Goal: Find contact information: Find contact information

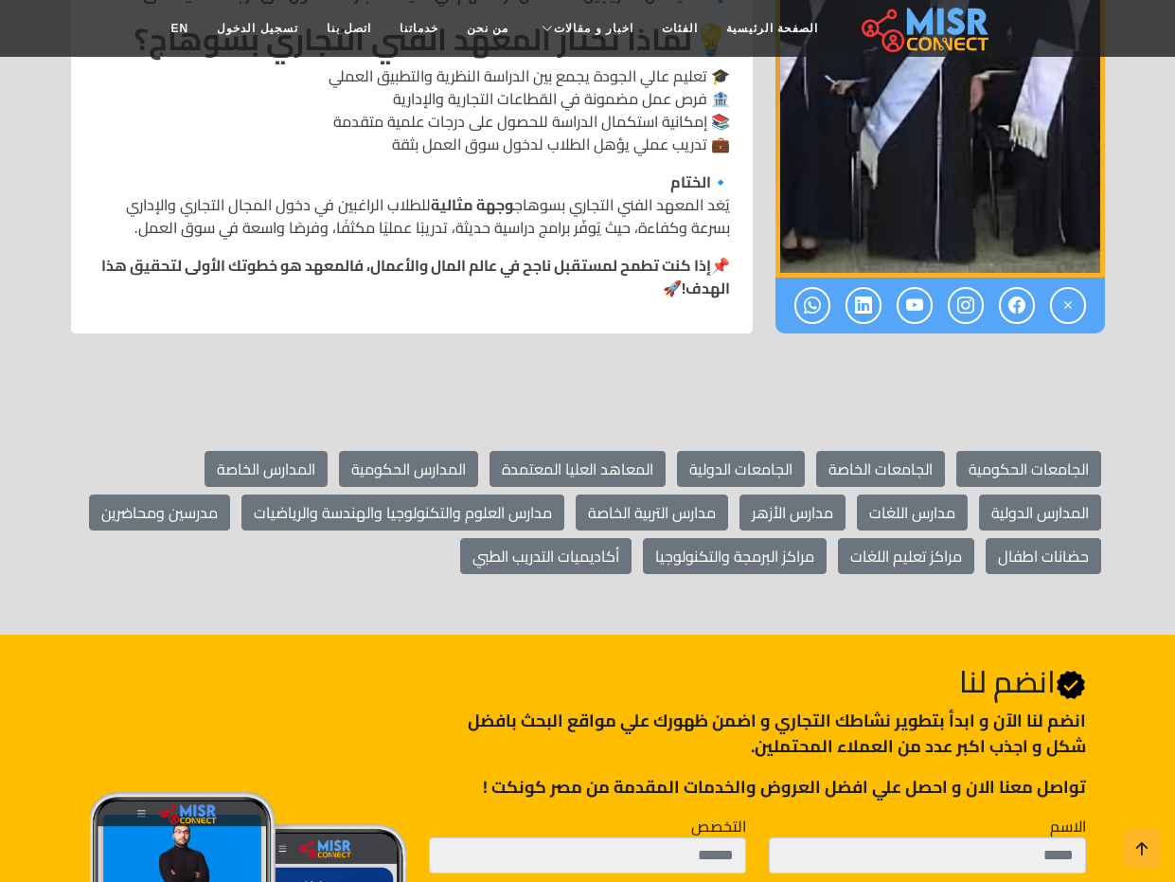
scroll to position [2273, 0]
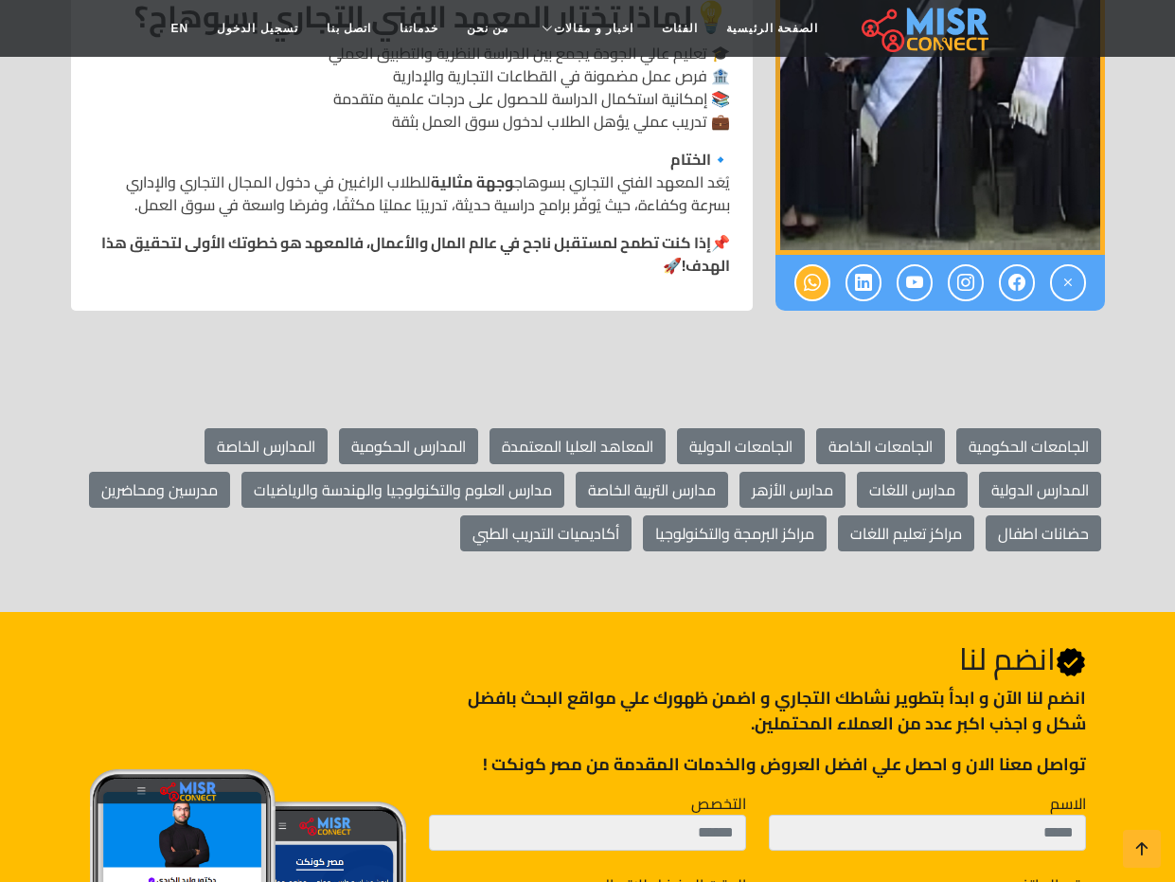
click at [809, 267] on icon at bounding box center [812, 282] width 17 height 31
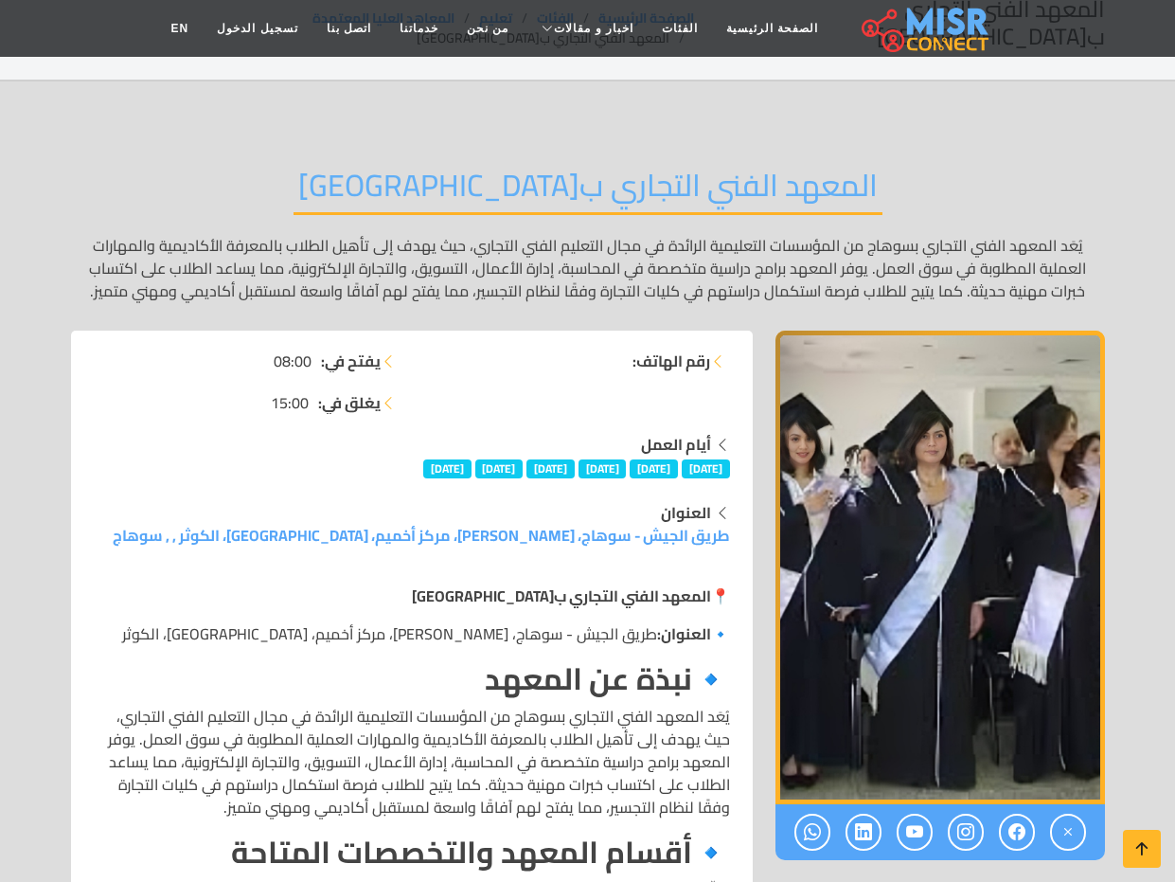
scroll to position [0, 0]
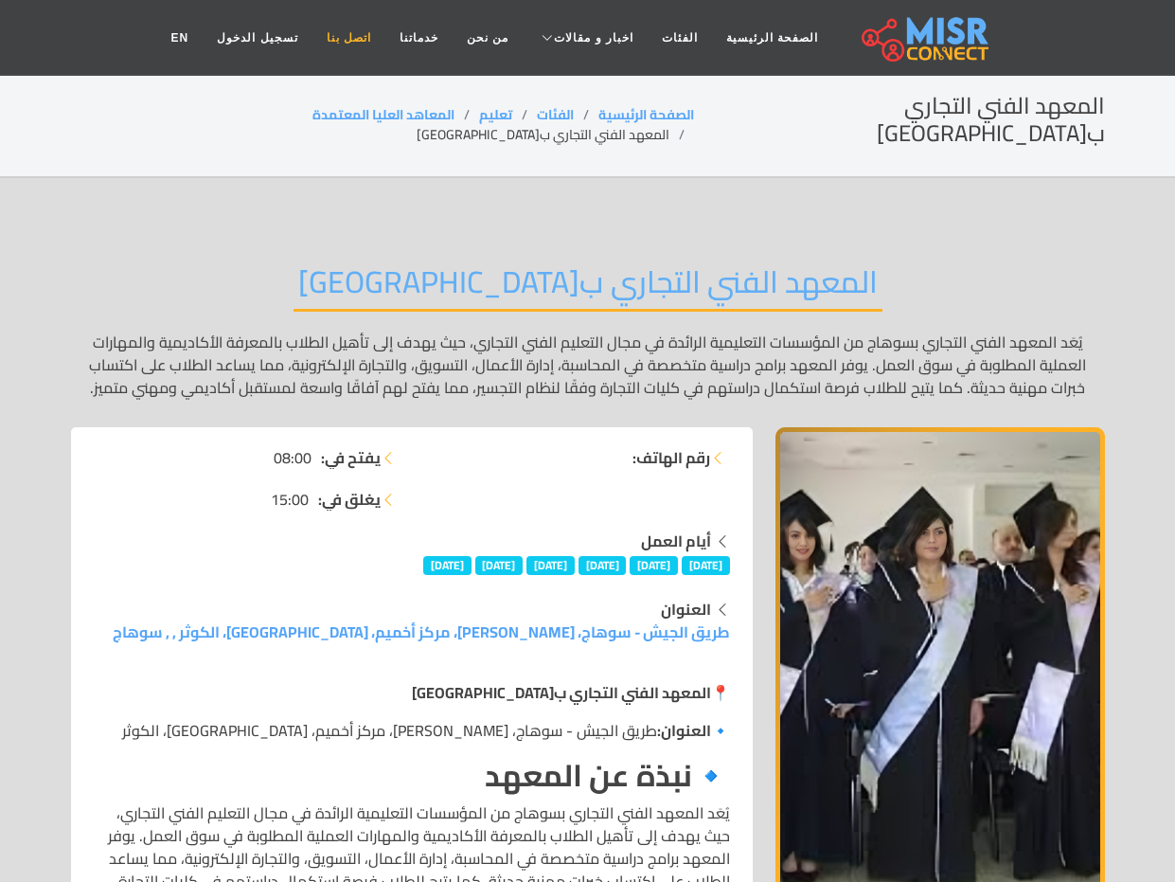
click at [371, 41] on link "اتصل بنا" at bounding box center [349, 38] width 73 height 36
click at [362, 39] on link "اتصل بنا" at bounding box center [349, 38] width 73 height 36
click at [663, 446] on strong "رقم الهاتف:" at bounding box center [672, 457] width 78 height 23
click at [616, 446] on li "رقم الهاتف:" at bounding box center [576, 457] width 307 height 23
click at [714, 450] on icon at bounding box center [717, 457] width 15 height 15
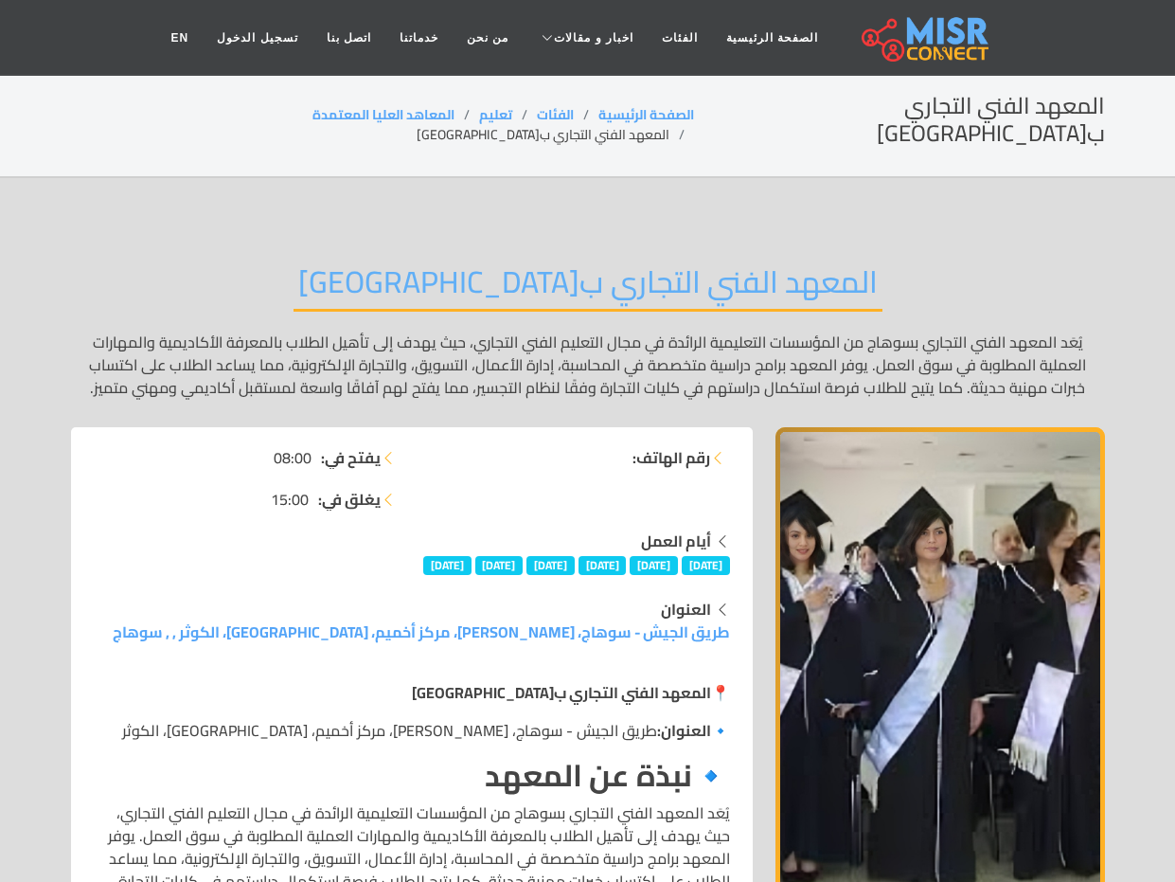
click at [571, 446] on li "رقم الهاتف:" at bounding box center [576, 457] width 307 height 23
click at [666, 446] on strong "رقم الهاتف:" at bounding box center [672, 457] width 78 height 23
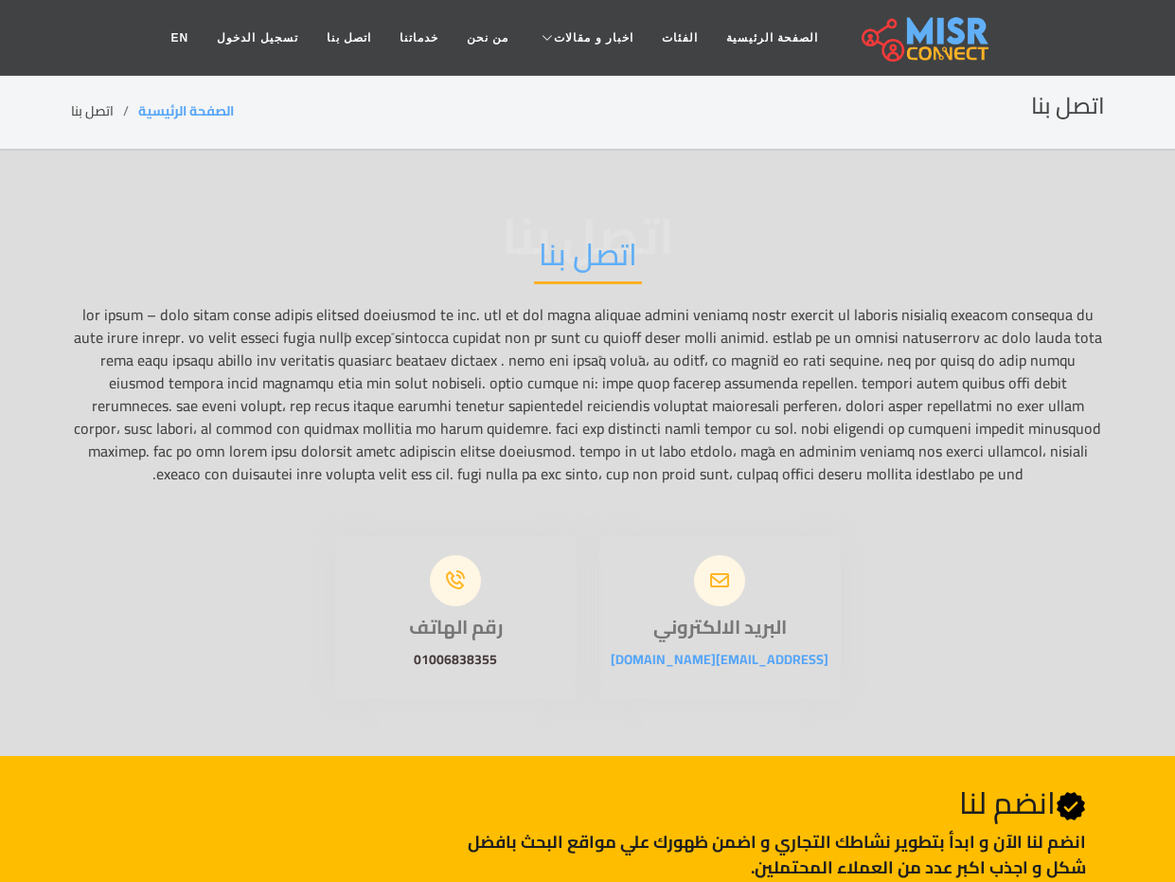
click at [461, 671] on link "01006838355" at bounding box center [455, 659] width 83 height 25
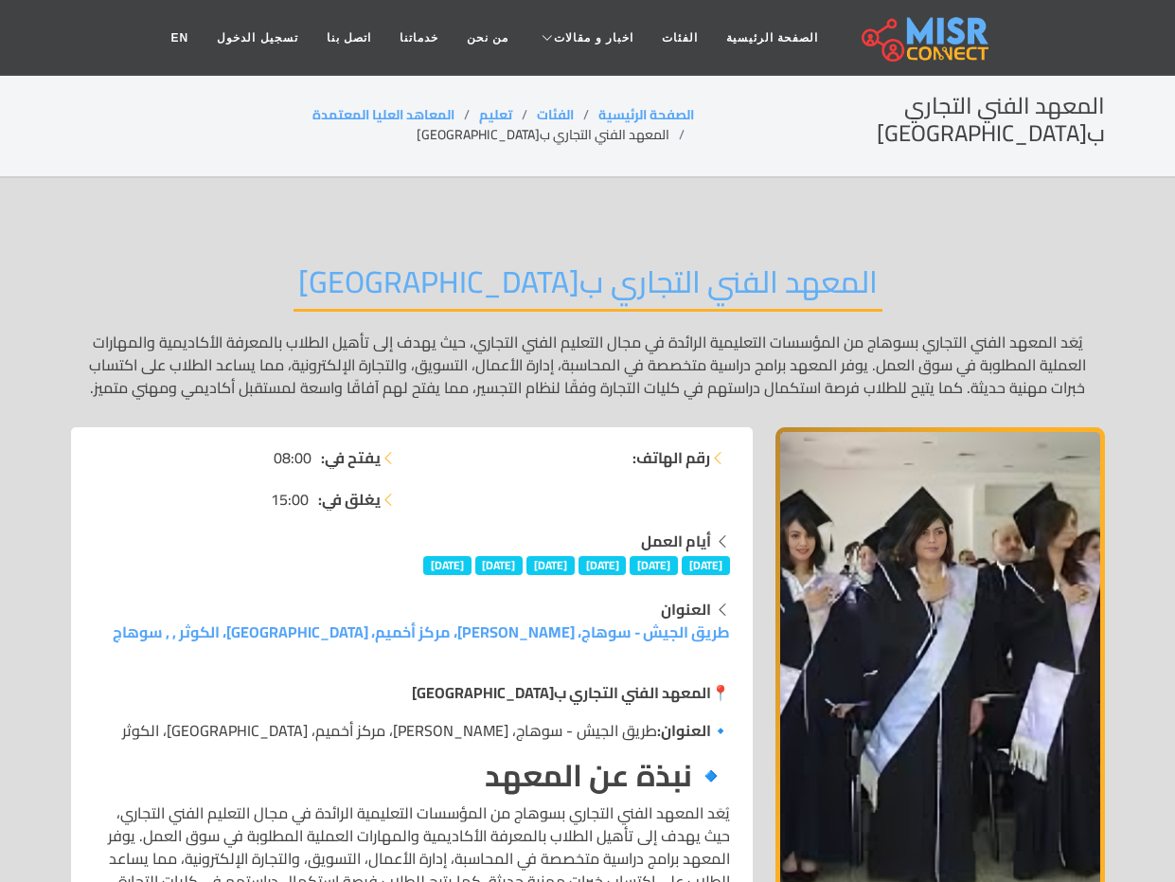
click at [686, 461] on div "رقم الهاتف:" at bounding box center [577, 487] width 330 height 83
click at [616, 451] on div "رقم الهاتف:" at bounding box center [577, 487] width 330 height 83
click at [652, 446] on strong "رقم الهاتف:" at bounding box center [672, 457] width 78 height 23
